Goal: Transaction & Acquisition: Purchase product/service

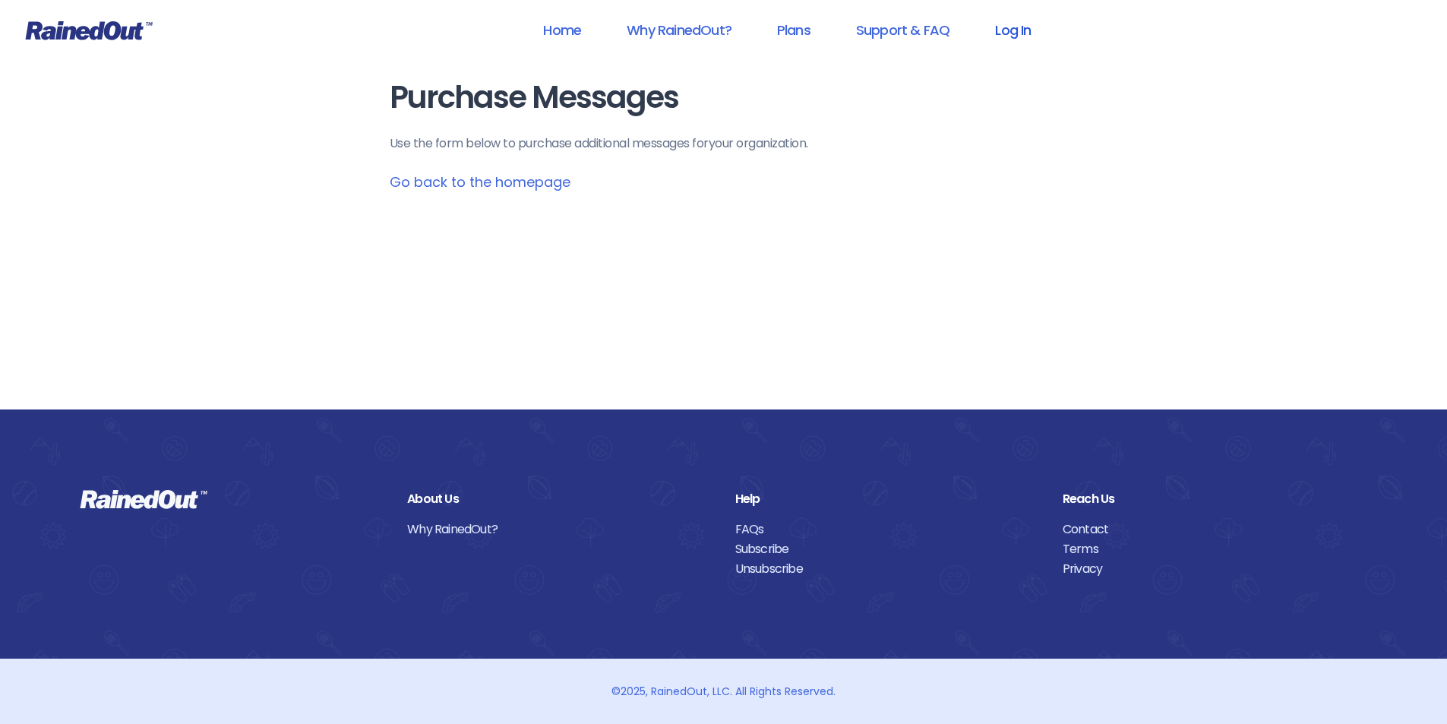
click at [1001, 28] on link "Log In" at bounding box center [1012, 30] width 75 height 34
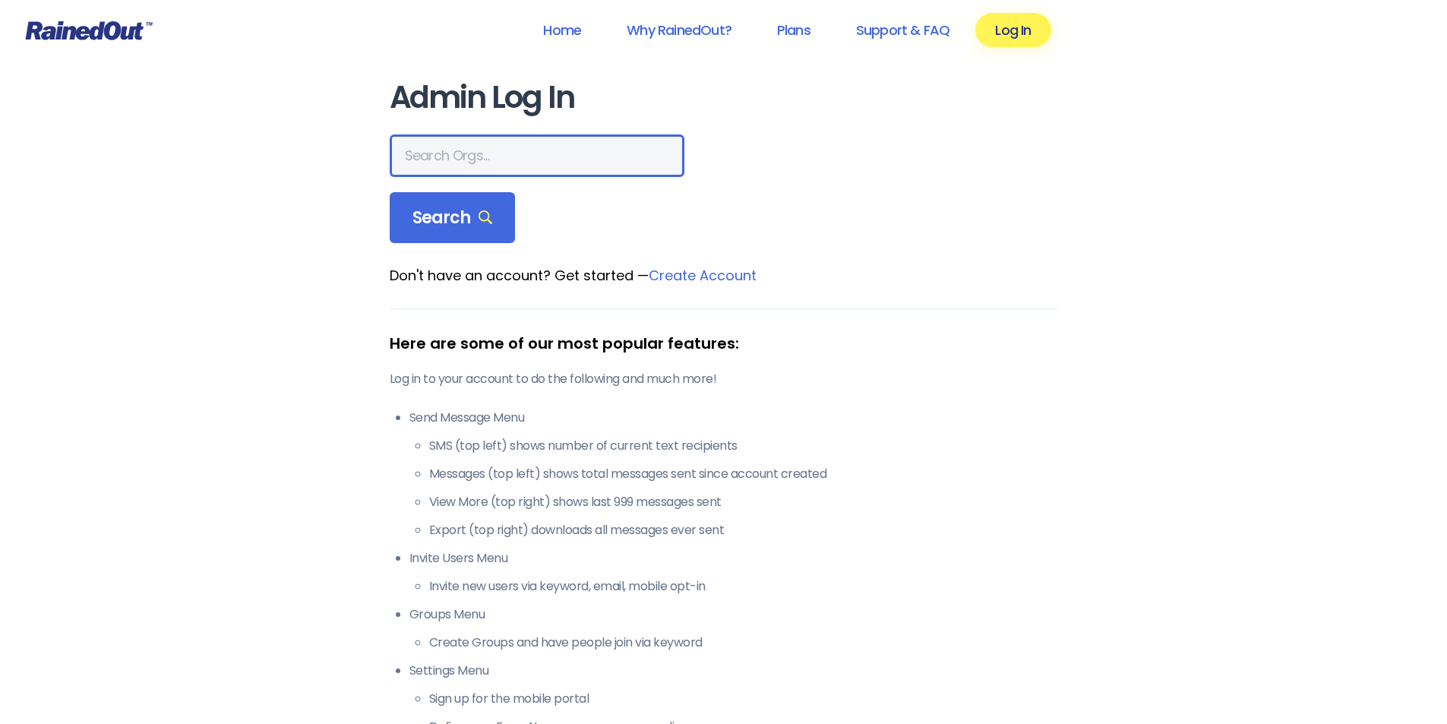
click at [472, 149] on input "text" at bounding box center [537, 155] width 295 height 43
type input "montana advanced caregivers"
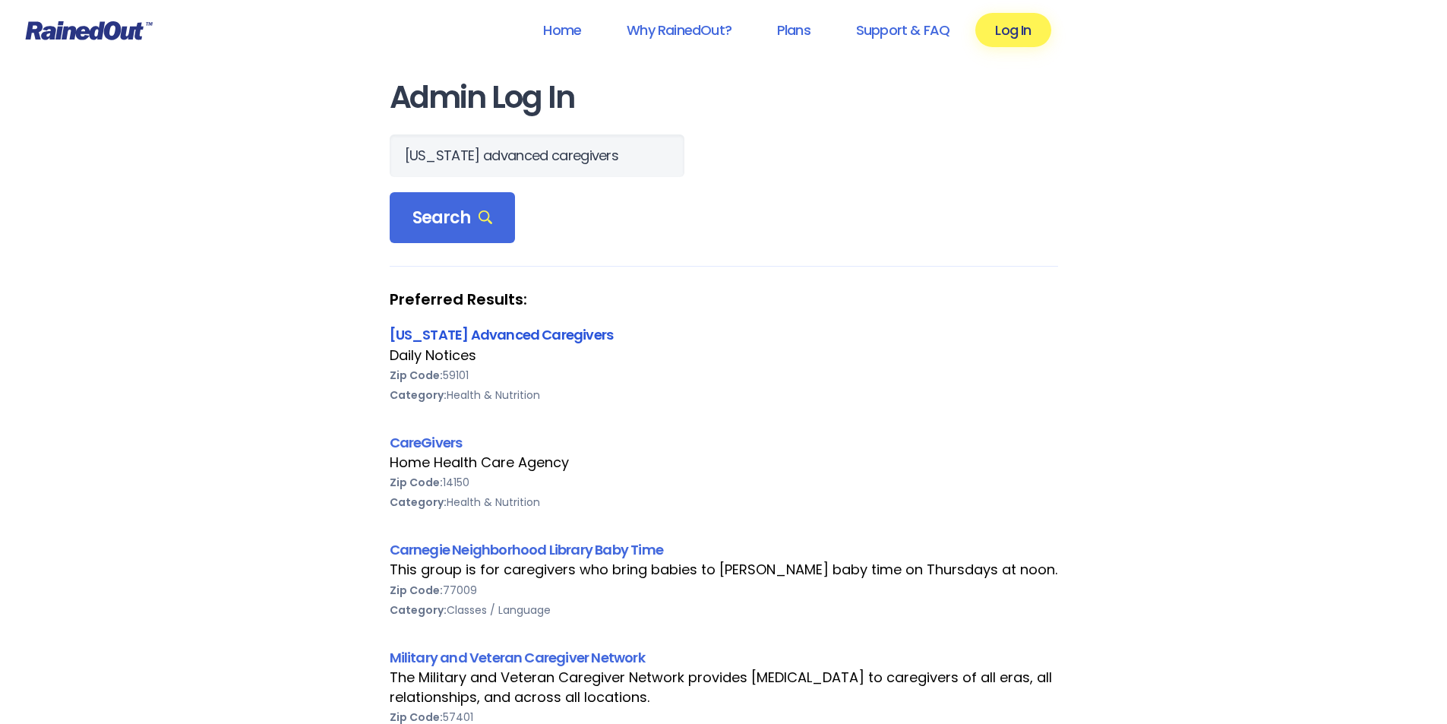
click at [522, 337] on link "[US_STATE] Advanced Caregivers" at bounding box center [502, 334] width 224 height 19
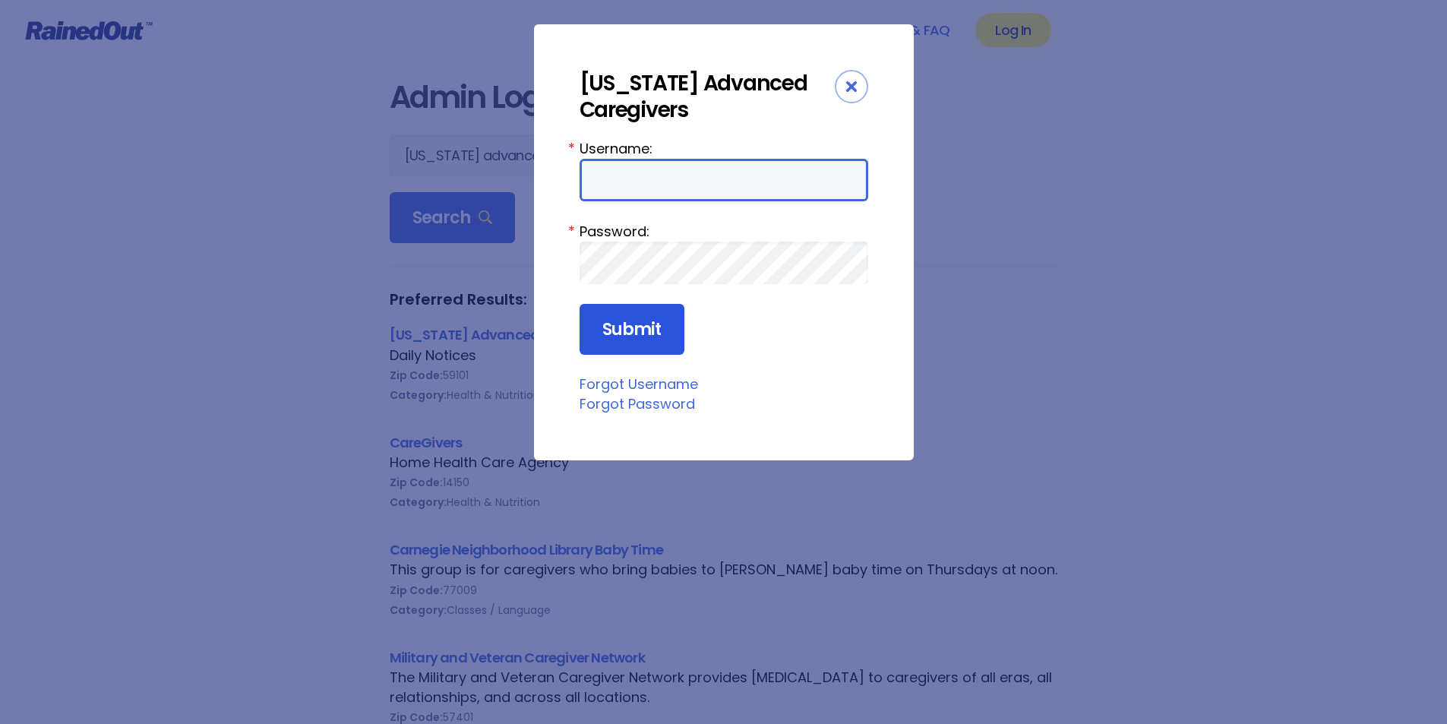
type input "MAC0420"
click at [646, 324] on input "Submit" at bounding box center [631, 330] width 105 height 52
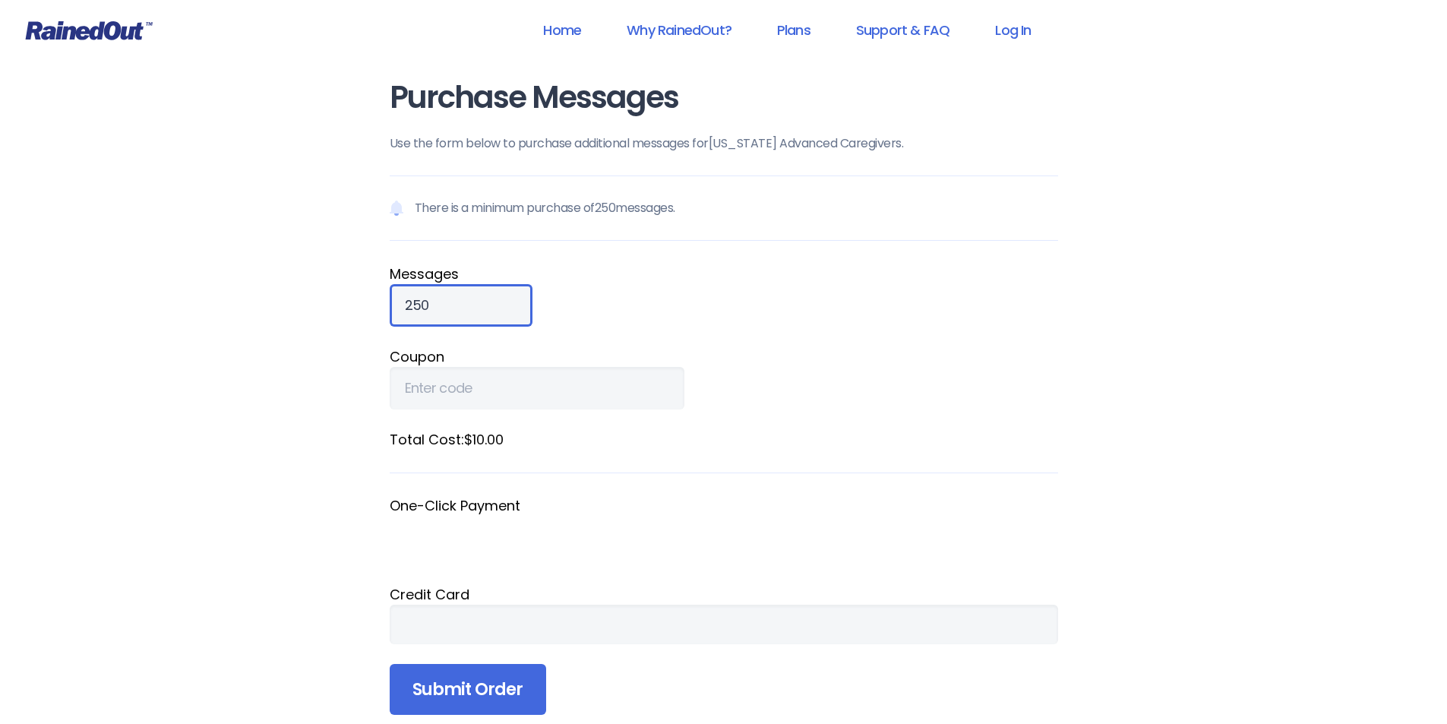
drag, startPoint x: 450, startPoint y: 301, endPoint x: 342, endPoint y: 314, distance: 108.6
click at [342, 314] on div "Home Why RainedOut? Plans Support & FAQ Log In Purchase Messages Use the form b…" at bounding box center [723, 576] width 1447 height 1153
type input "900"
click at [491, 636] on div at bounding box center [724, 624] width 668 height 39
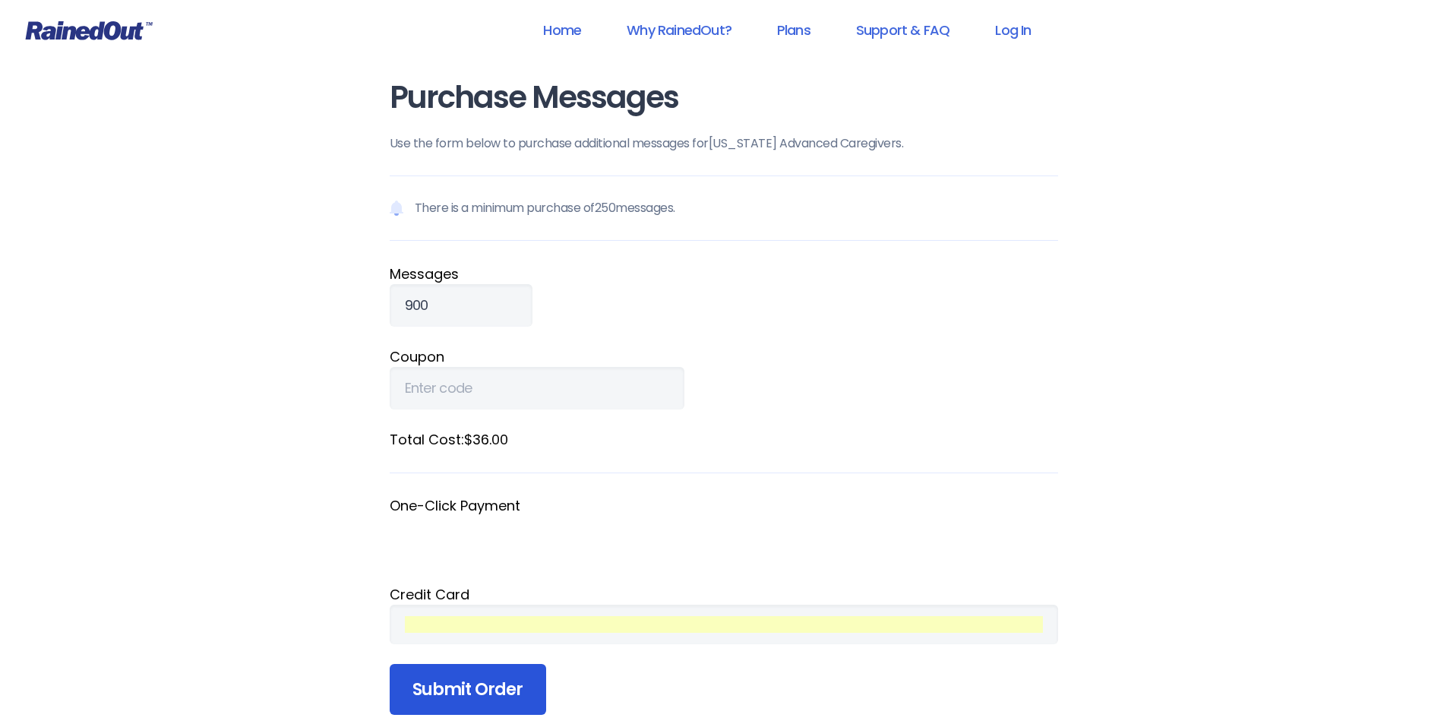
click at [494, 680] on input "Submit Order" at bounding box center [468, 690] width 156 height 52
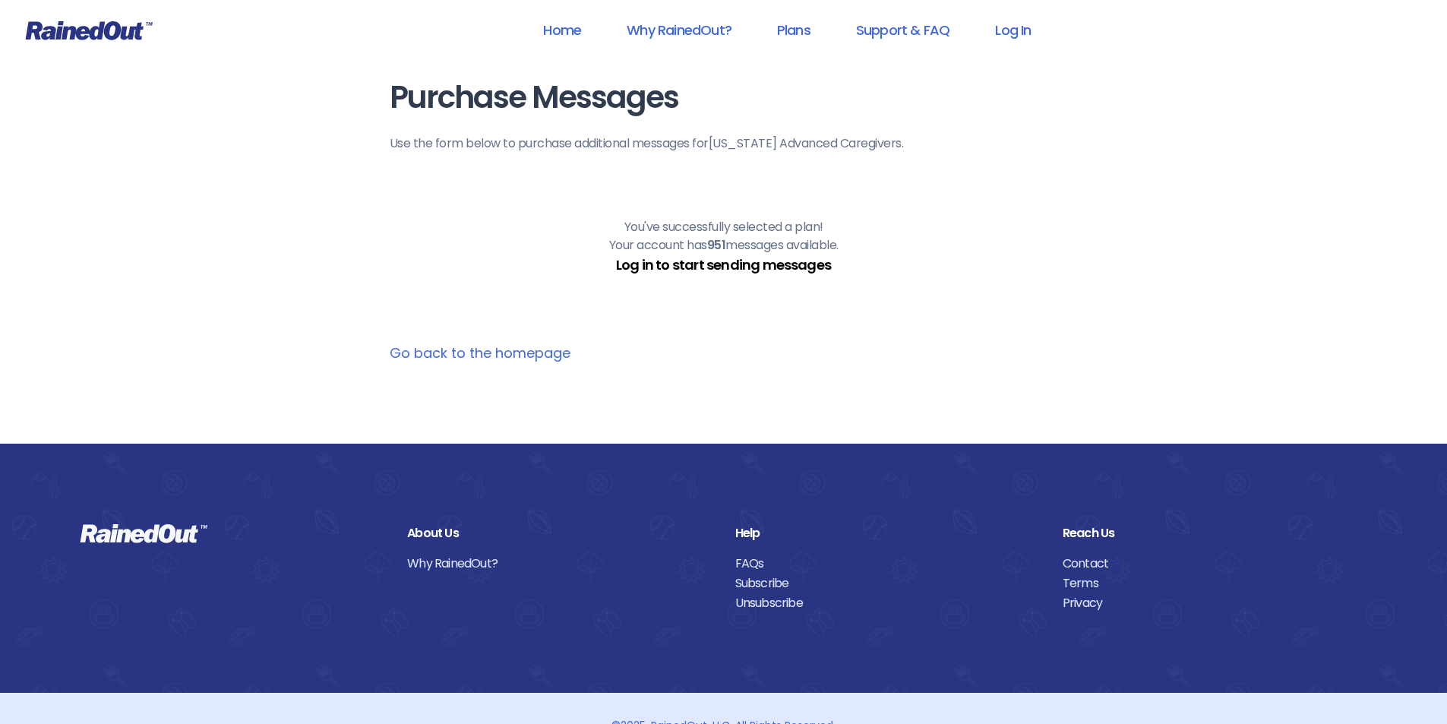
click at [780, 266] on link "Log in to start sending messages" at bounding box center [723, 264] width 215 height 19
